Goal: Find specific page/section: Find specific page/section

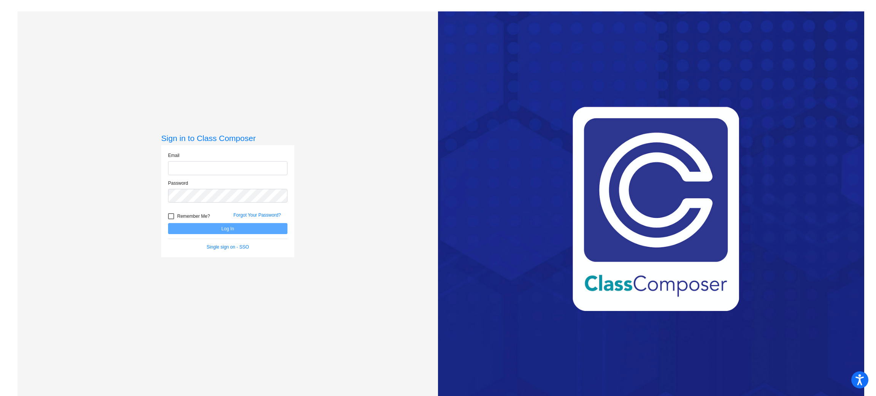
click at [182, 162] on input "email" at bounding box center [227, 168] width 119 height 14
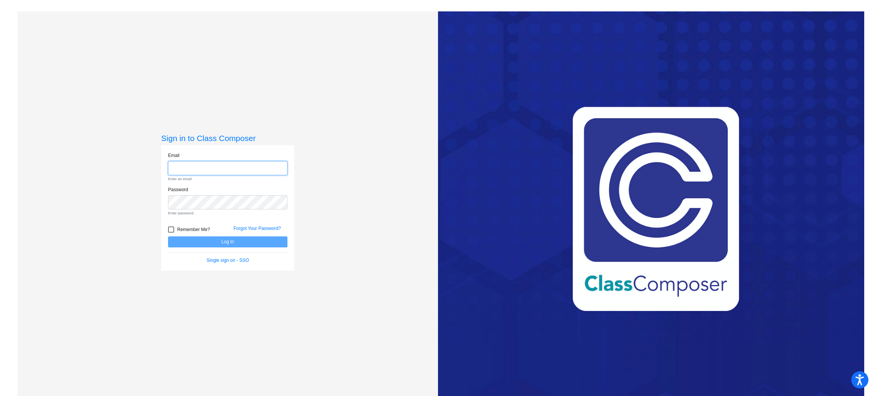
click at [243, 166] on input "email" at bounding box center [227, 168] width 119 height 14
type input "[EMAIL_ADDRESS][DOMAIN_NAME]"
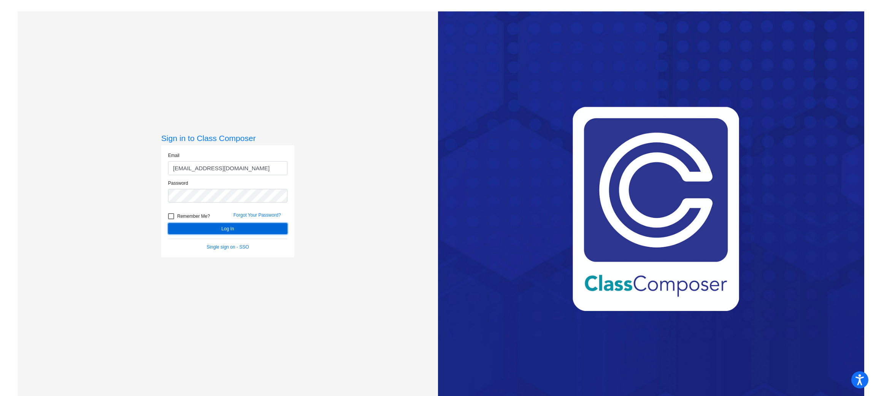
click at [281, 229] on button "Log In" at bounding box center [227, 228] width 119 height 11
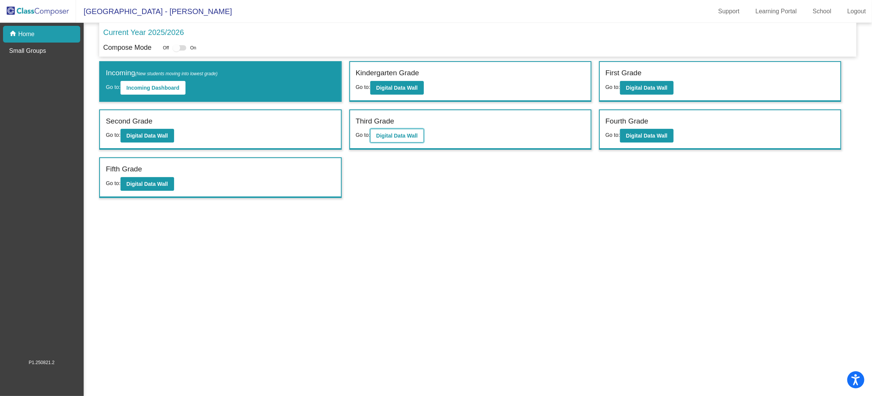
click at [403, 133] on b "Digital Data Wall" at bounding box center [396, 136] width 41 height 6
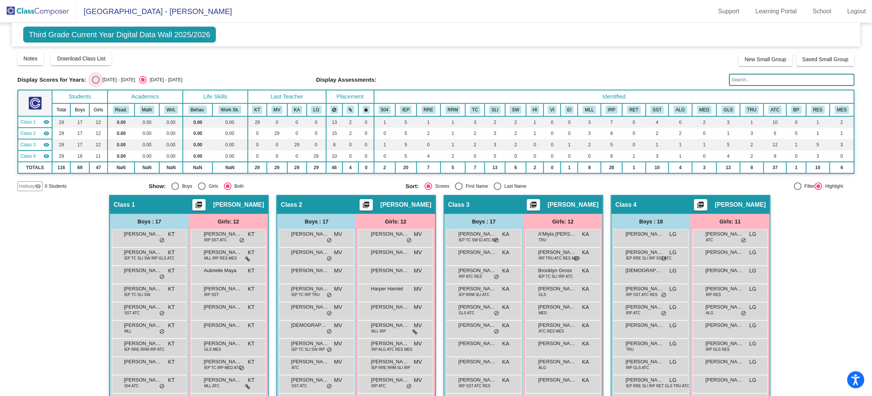
click at [97, 77] on div "Select an option" at bounding box center [96, 80] width 8 height 8
click at [96, 84] on input "[DATE] - [DATE]" at bounding box center [95, 84] width 0 height 0
radio input "true"
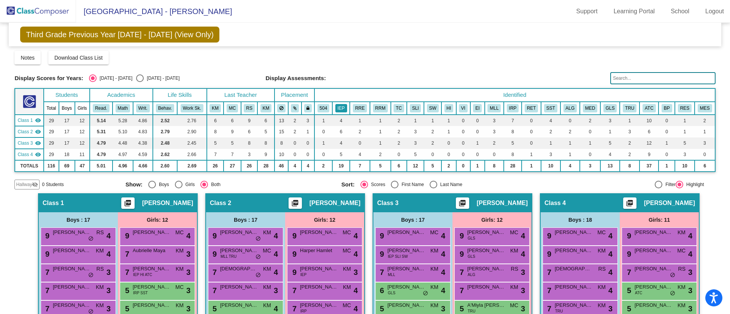
click at [341, 108] on button "IEP" at bounding box center [341, 108] width 12 height 8
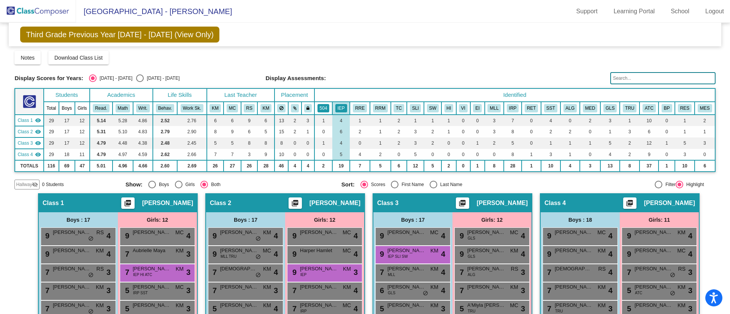
click at [320, 105] on button "504" at bounding box center [323, 108] width 12 height 8
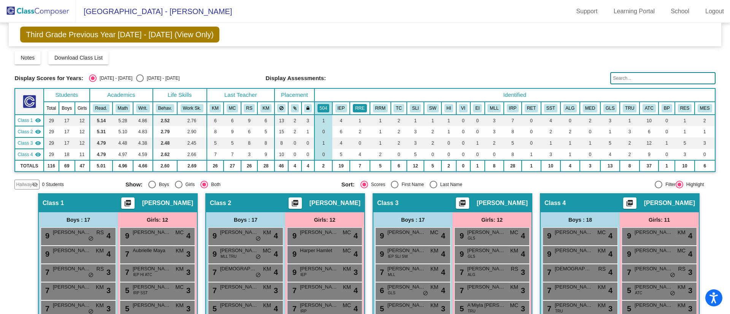
click at [356, 111] on button "RRE" at bounding box center [360, 108] width 14 height 8
click at [374, 105] on button "RRM" at bounding box center [380, 108] width 15 height 8
click at [31, 12] on img at bounding box center [38, 11] width 76 height 22
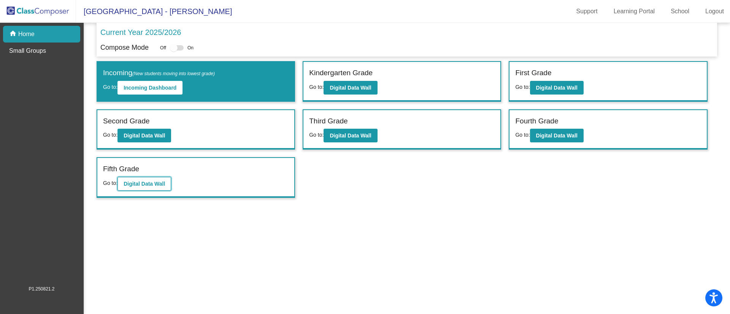
click at [152, 189] on button "Digital Data Wall" at bounding box center [144, 184] width 54 height 14
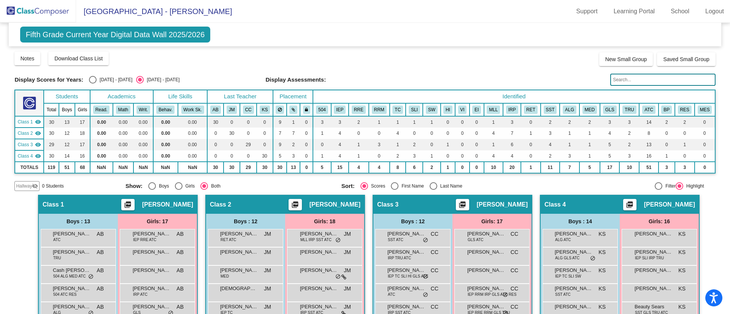
click at [96, 77] on div "Select an option" at bounding box center [93, 80] width 8 height 8
click at [93, 84] on input "[DATE] - [DATE]" at bounding box center [92, 84] width 0 height 0
radio input "true"
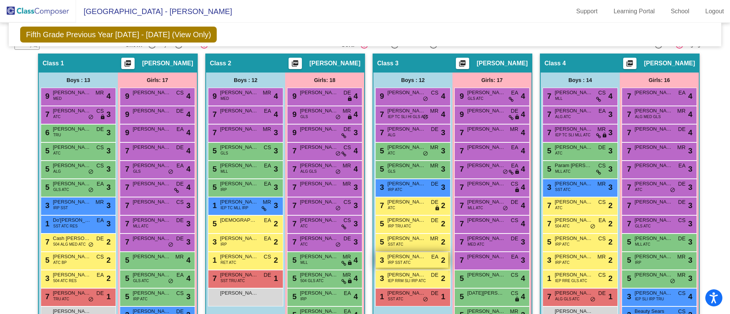
scroll to position [26, 0]
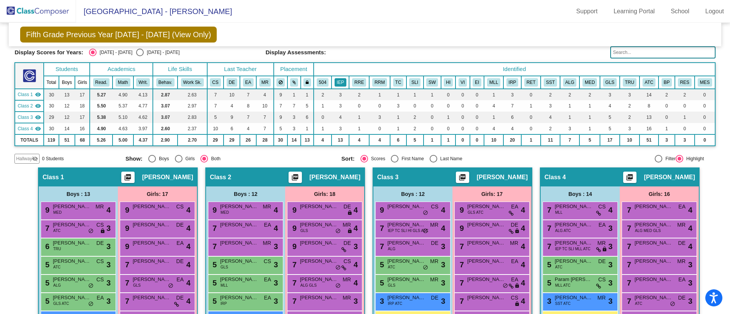
click at [338, 81] on button "IEP" at bounding box center [340, 82] width 12 height 8
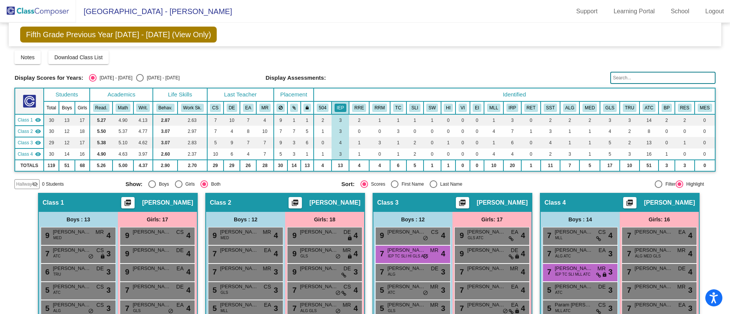
scroll to position [0, 0]
click at [329, 105] on th "504" at bounding box center [323, 108] width 18 height 13
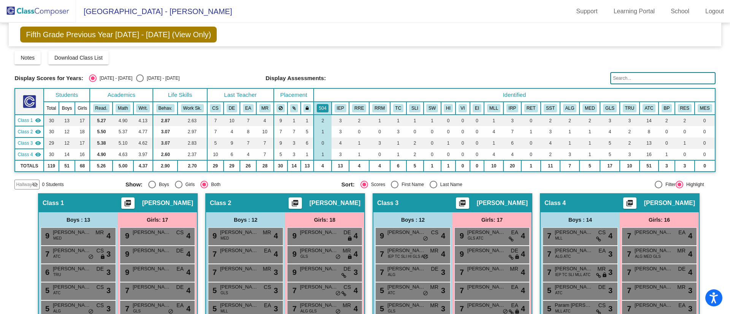
click at [36, 9] on img at bounding box center [38, 11] width 76 height 22
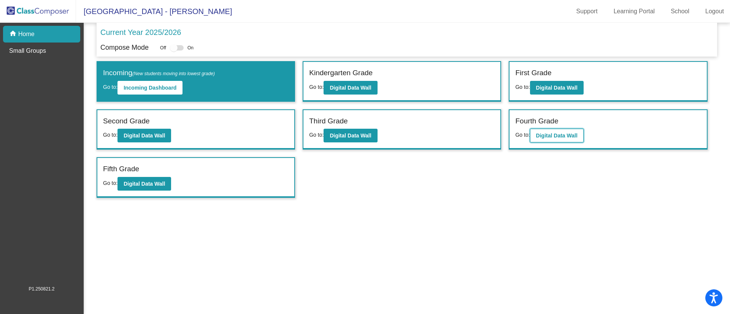
click at [572, 129] on button "Digital Data Wall" at bounding box center [557, 136] width 54 height 14
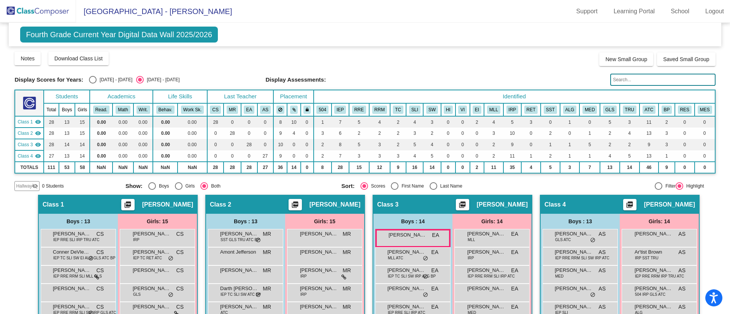
click at [89, 76] on div "Select an option" at bounding box center [93, 80] width 8 height 8
click at [92, 84] on input "[DATE] - [DATE]" at bounding box center [92, 84] width 0 height 0
radio input "true"
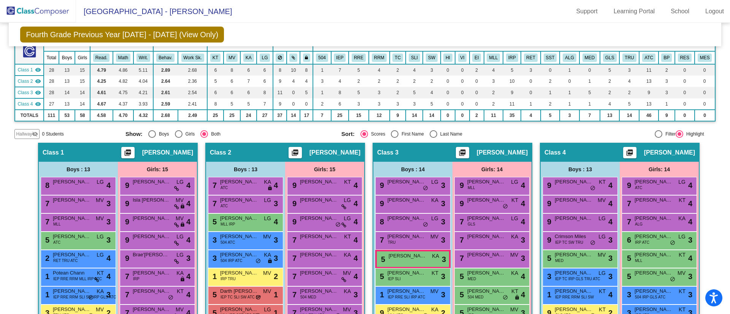
scroll to position [28, 0]
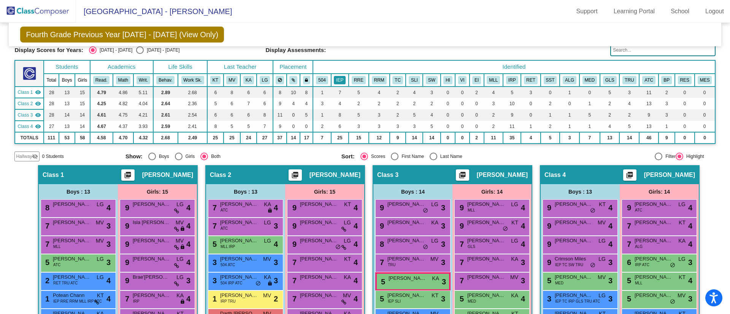
click at [340, 82] on button "IEP" at bounding box center [340, 80] width 12 height 8
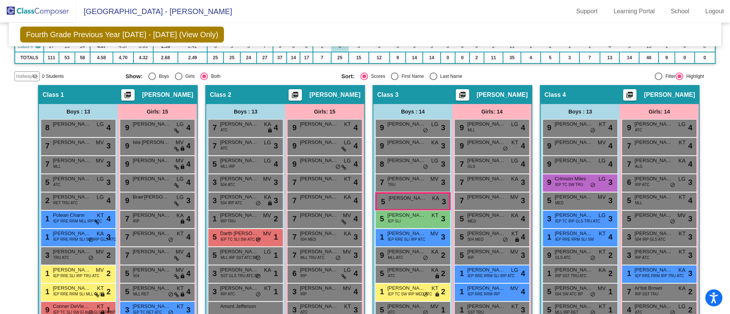
scroll to position [0, 0]
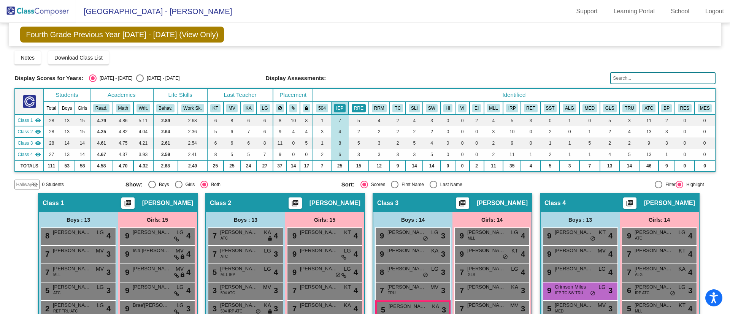
click at [361, 106] on button "RRE" at bounding box center [359, 108] width 14 height 8
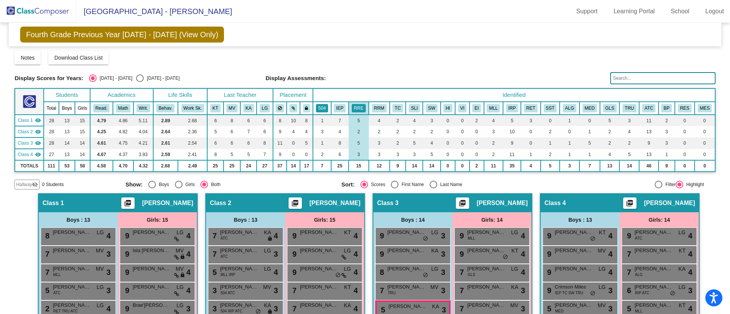
click at [319, 105] on button "504" at bounding box center [322, 108] width 12 height 8
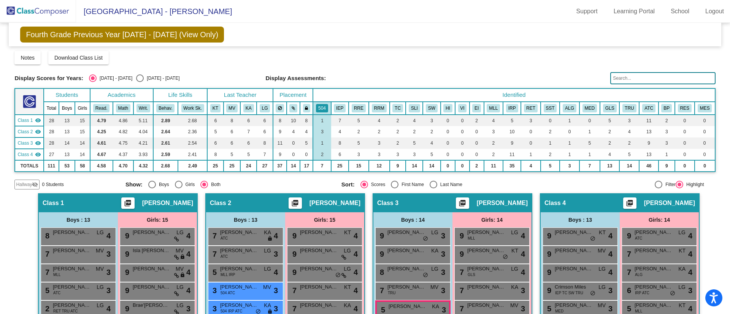
click at [47, 10] on img at bounding box center [38, 11] width 76 height 22
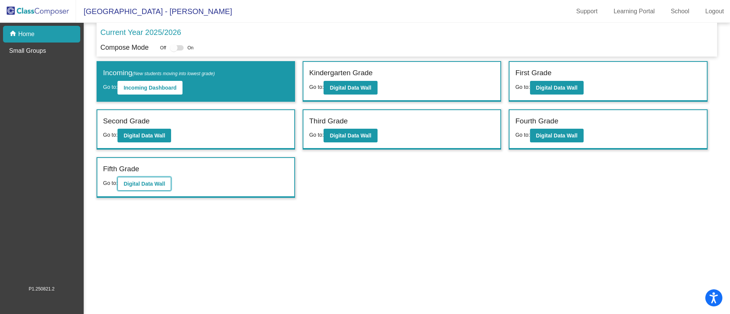
click at [145, 178] on button "Digital Data Wall" at bounding box center [144, 184] width 54 height 14
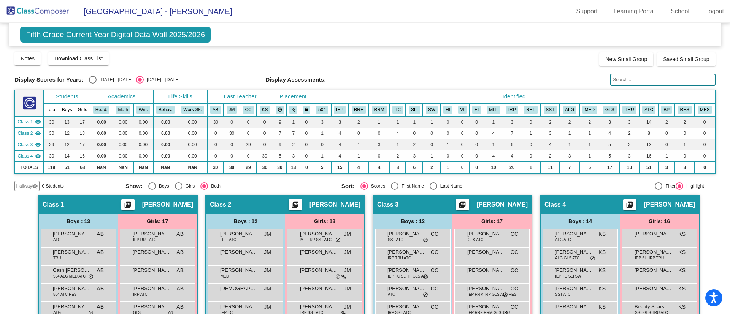
click at [103, 76] on div "[DATE] - [DATE]" at bounding box center [115, 79] width 36 height 7
click at [93, 84] on input "[DATE] - [DATE]" at bounding box center [92, 84] width 0 height 0
radio input "true"
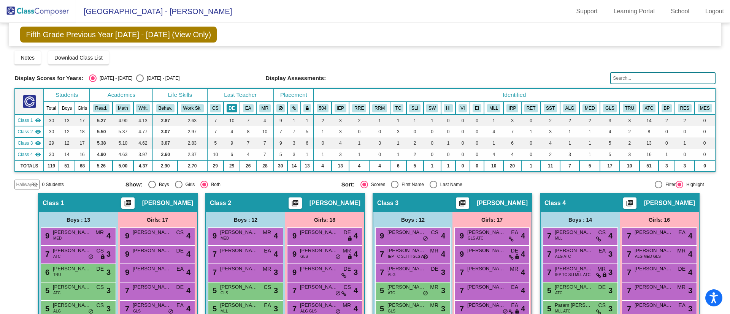
click at [233, 107] on button "DE" at bounding box center [232, 108] width 11 height 8
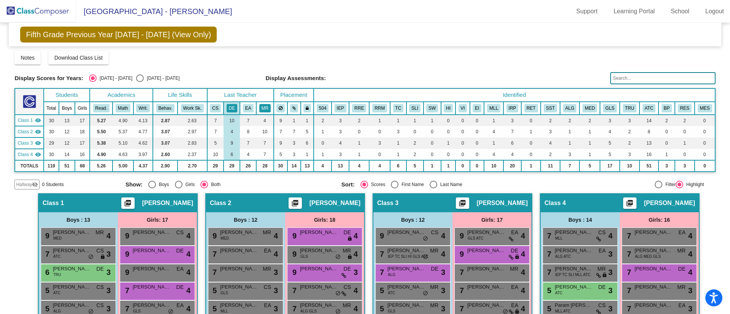
click at [266, 106] on button "MR" at bounding box center [264, 108] width 11 height 8
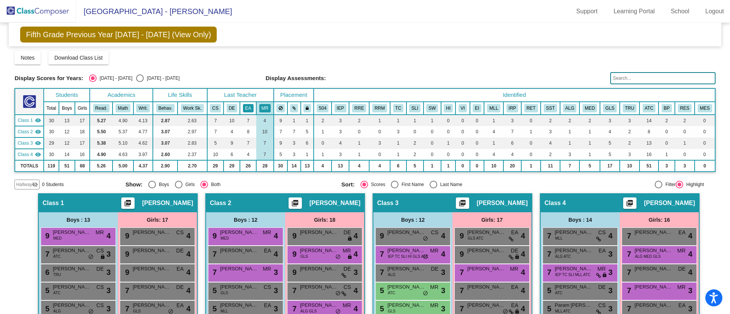
click at [245, 107] on button "EA" at bounding box center [248, 108] width 11 height 8
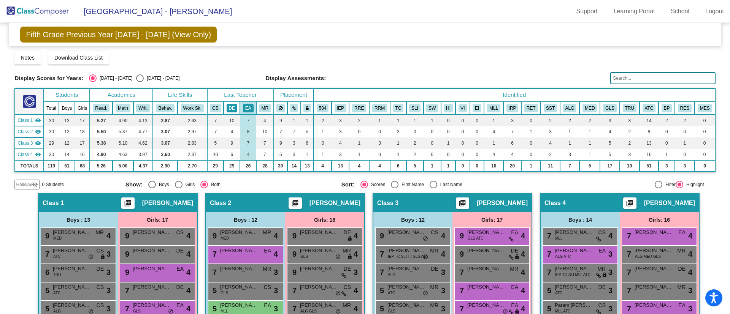
click at [227, 111] on button "DE" at bounding box center [232, 108] width 11 height 8
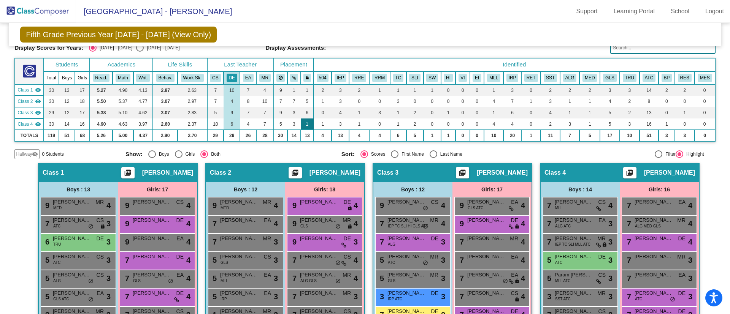
scroll to position [26, 0]
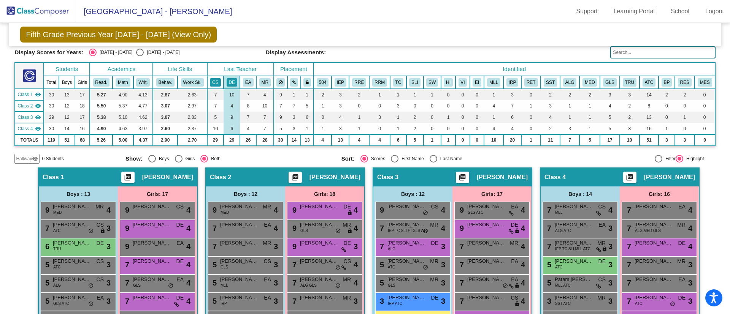
click at [215, 82] on button "CS" at bounding box center [215, 82] width 11 height 8
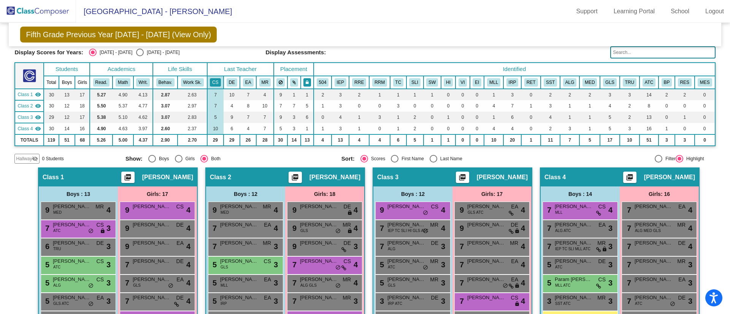
scroll to position [0, 0]
